Goal: Task Accomplishment & Management: Manage account settings

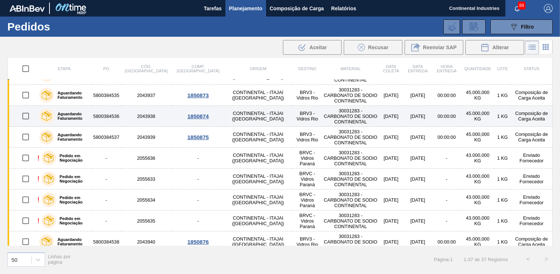
scroll to position [220, 0]
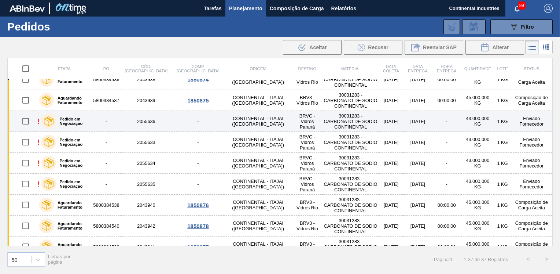
click at [522, 118] on td "Enviado Fornecedor" at bounding box center [532, 121] width 42 height 21
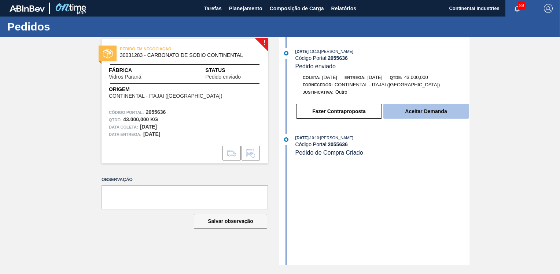
click at [420, 113] on button "Aceitar Demanda" at bounding box center [426, 111] width 85 height 15
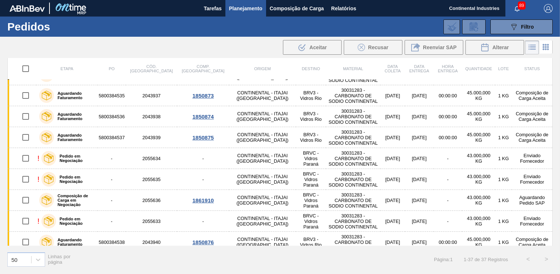
scroll to position [183, 0]
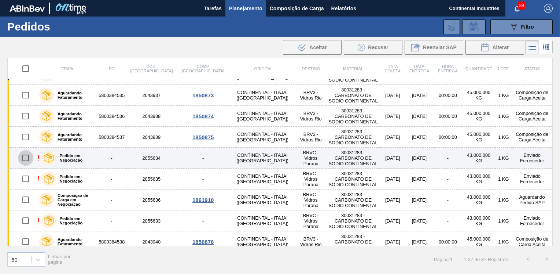
click at [25, 157] on input "checkbox" at bounding box center [25, 157] width 15 height 15
checkbox input "true"
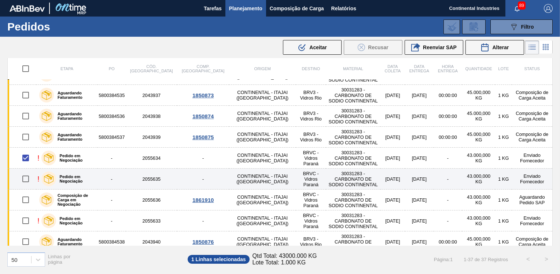
click at [26, 179] on input "checkbox" at bounding box center [25, 178] width 15 height 15
checkbox input "true"
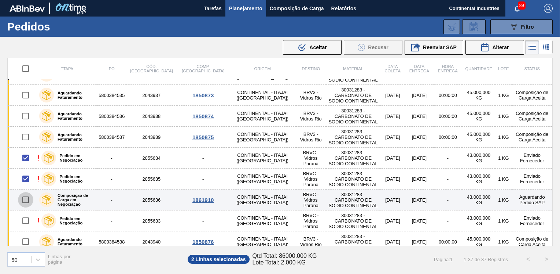
click at [26, 198] on input "checkbox" at bounding box center [25, 199] width 15 height 15
checkbox input "true"
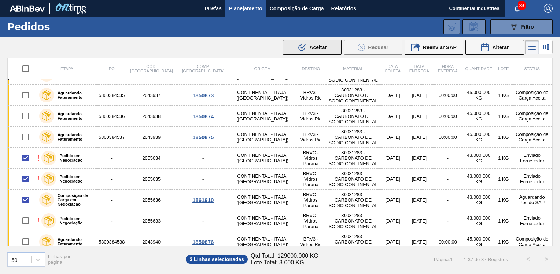
click at [311, 49] on span "Aceitar" at bounding box center [318, 47] width 17 height 6
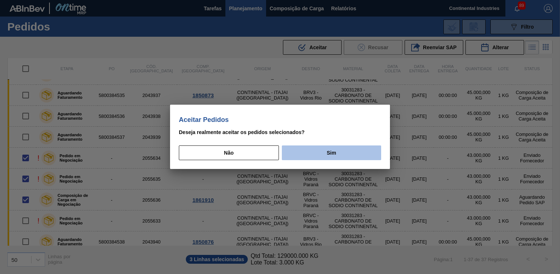
click at [301, 150] on button "Sim" at bounding box center [331, 152] width 99 height 15
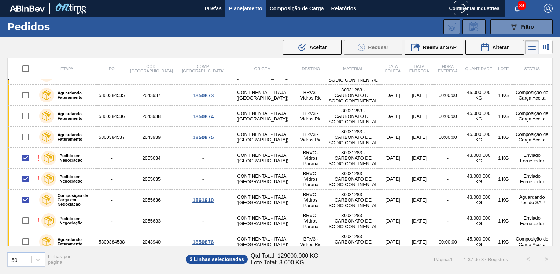
checkbox input "false"
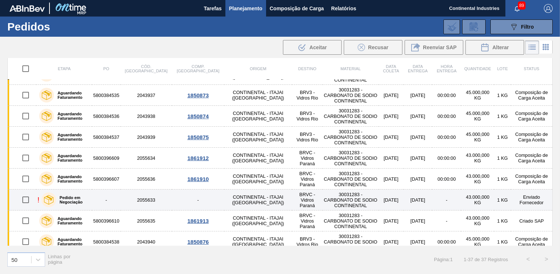
click at [25, 197] on input "checkbox" at bounding box center [25, 199] width 15 height 15
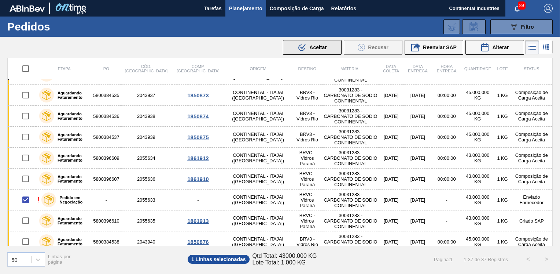
click at [306, 49] on icon ".b{fill:var(--color-action-default)}" at bounding box center [302, 47] width 9 height 9
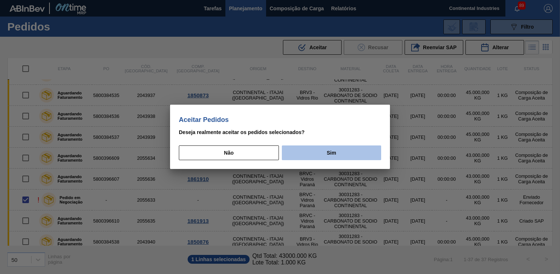
click at [331, 153] on button "Sim" at bounding box center [331, 152] width 99 height 15
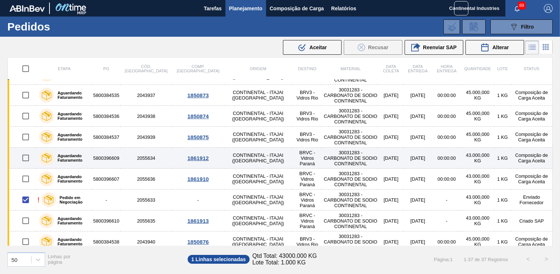
scroll to position [220, 0]
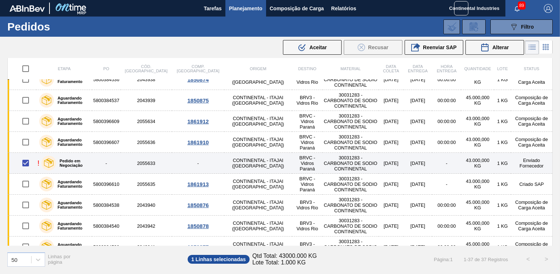
checkbox input "false"
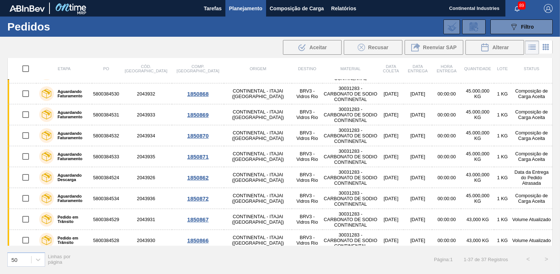
scroll to position [0, 0]
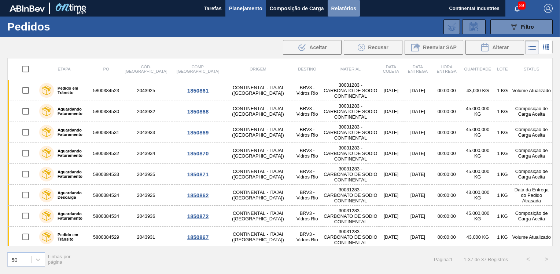
click at [339, 8] on span "Relatórios" at bounding box center [344, 8] width 25 height 9
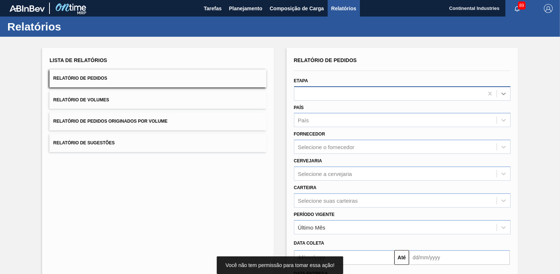
click at [498, 93] on div at bounding box center [503, 93] width 13 height 13
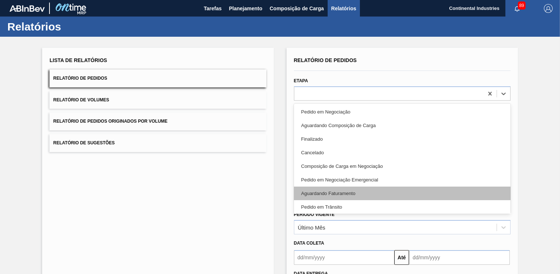
click at [323, 187] on div "Aguardando Faturamento" at bounding box center [402, 193] width 217 height 14
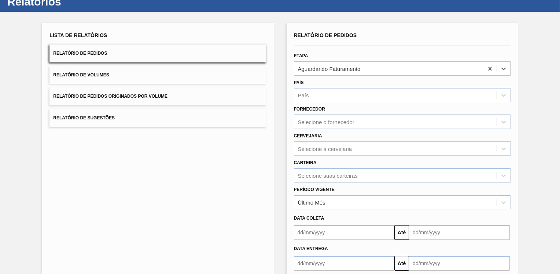
scroll to position [37, 0]
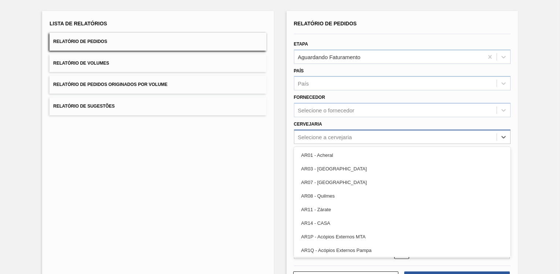
click at [381, 135] on div "Selecione a cervejaria" at bounding box center [396, 136] width 202 height 11
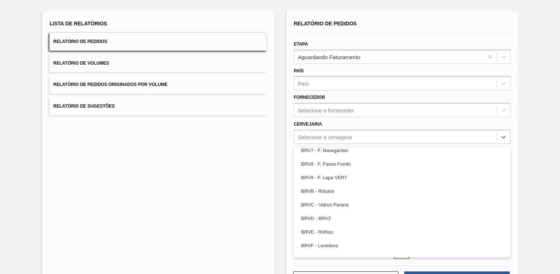
scroll to position [990, 0]
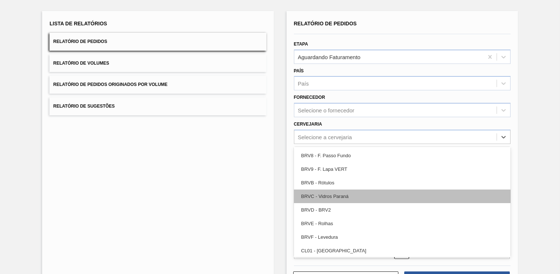
click at [344, 193] on div "BRVC - Vidros Paraná" at bounding box center [402, 196] width 217 height 14
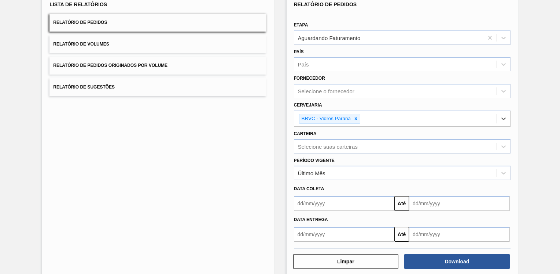
scroll to position [66, 0]
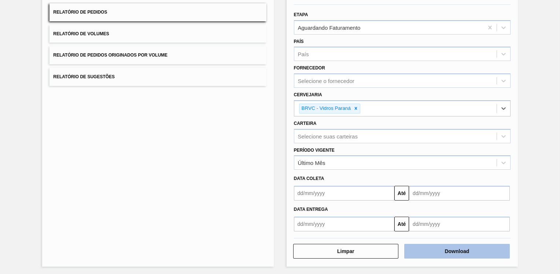
click at [450, 246] on button "Download" at bounding box center [458, 251] width 106 height 15
